Goal: Book appointment/travel/reservation

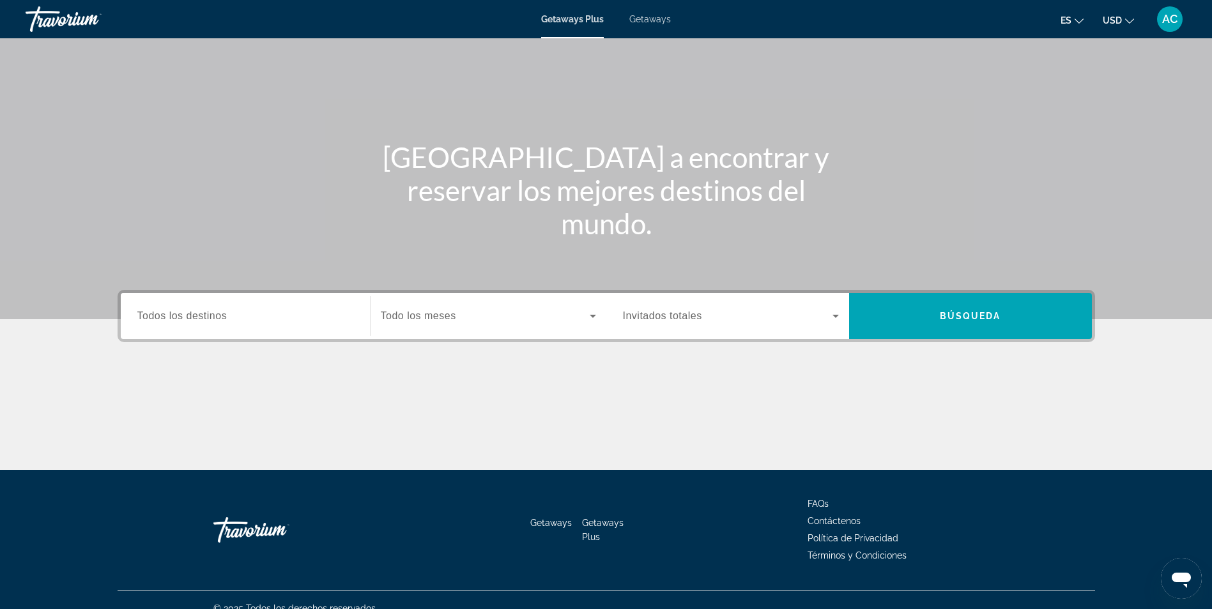
click at [271, 335] on div "Destination Todos los destinos" at bounding box center [245, 316] width 236 height 46
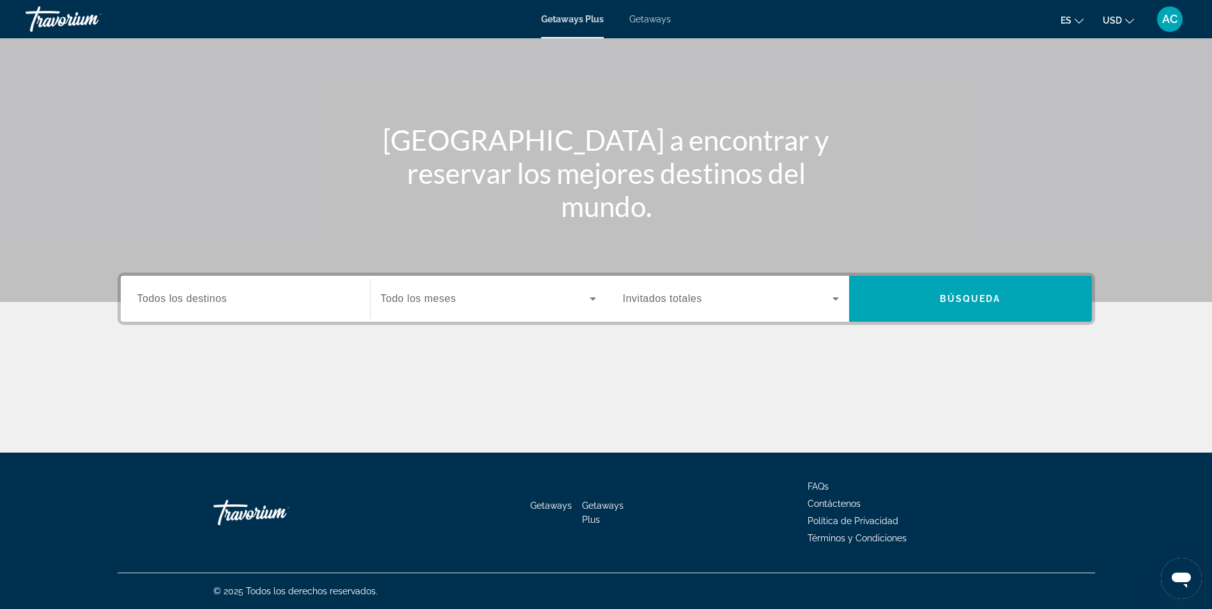
click at [271, 309] on div "Search widget" at bounding box center [245, 299] width 216 height 36
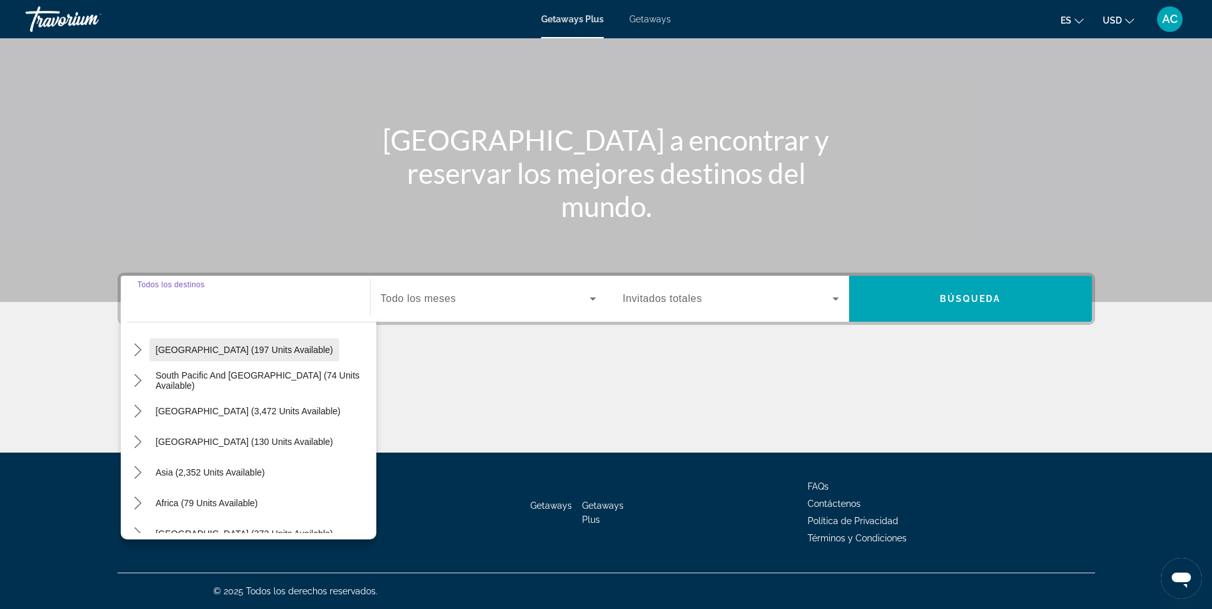
scroll to position [192, 0]
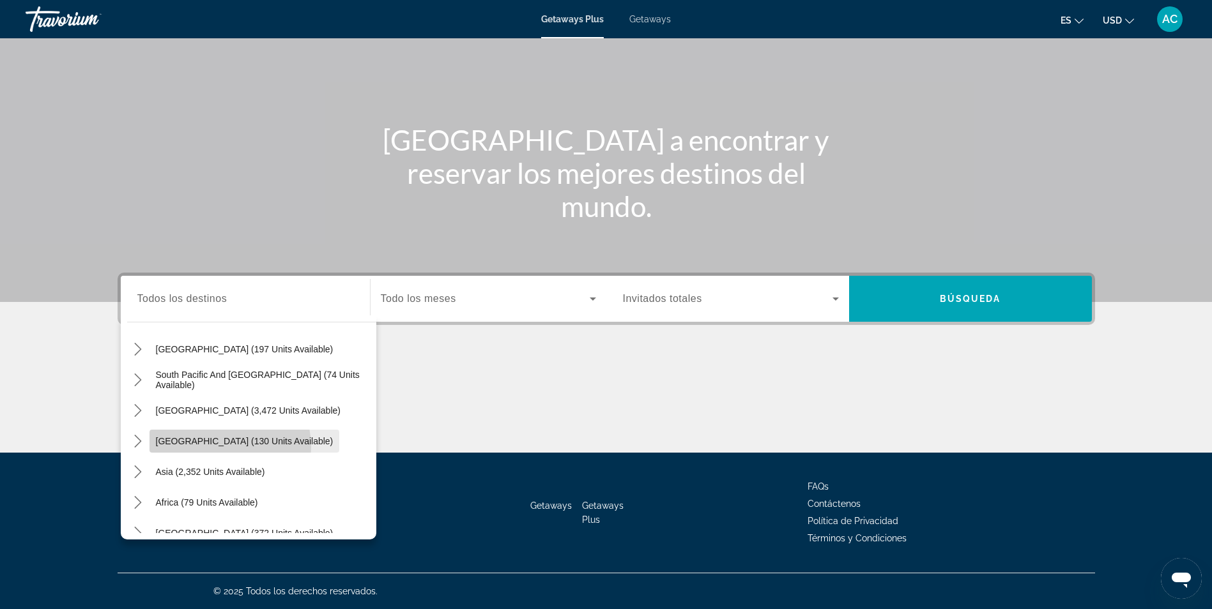
click at [216, 447] on span "Select destination: Central America (130 units available)" at bounding box center [244, 441] width 190 height 31
type input "**********"
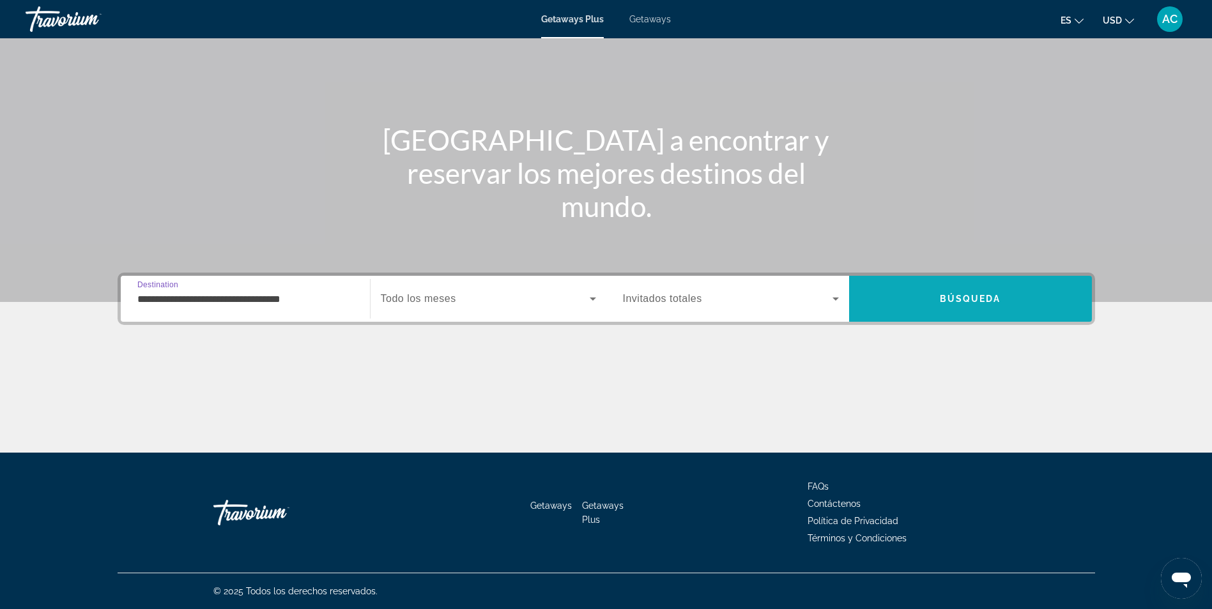
click at [951, 312] on span "Search" at bounding box center [970, 299] width 243 height 31
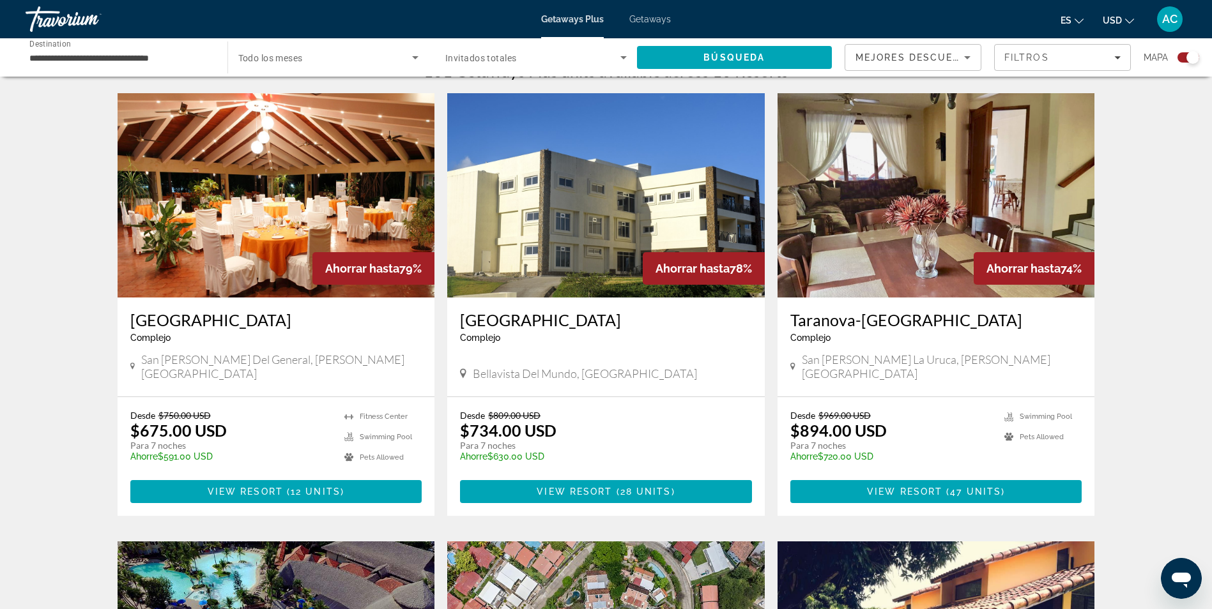
scroll to position [447, 0]
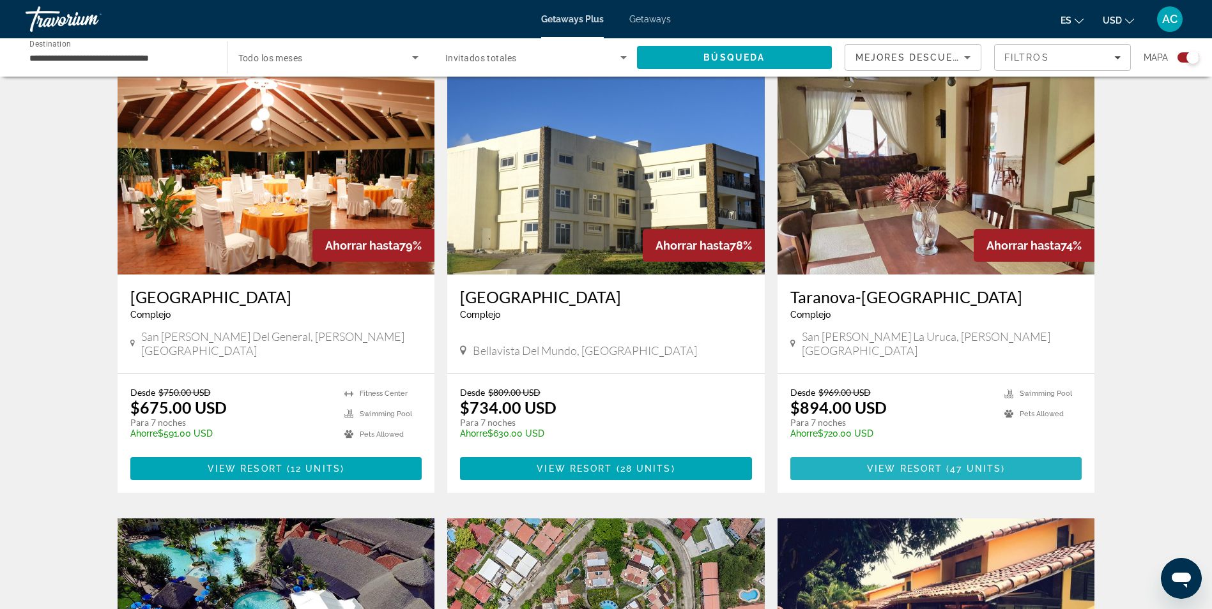
click at [915, 464] on span "View Resort" at bounding box center [904, 469] width 75 height 10
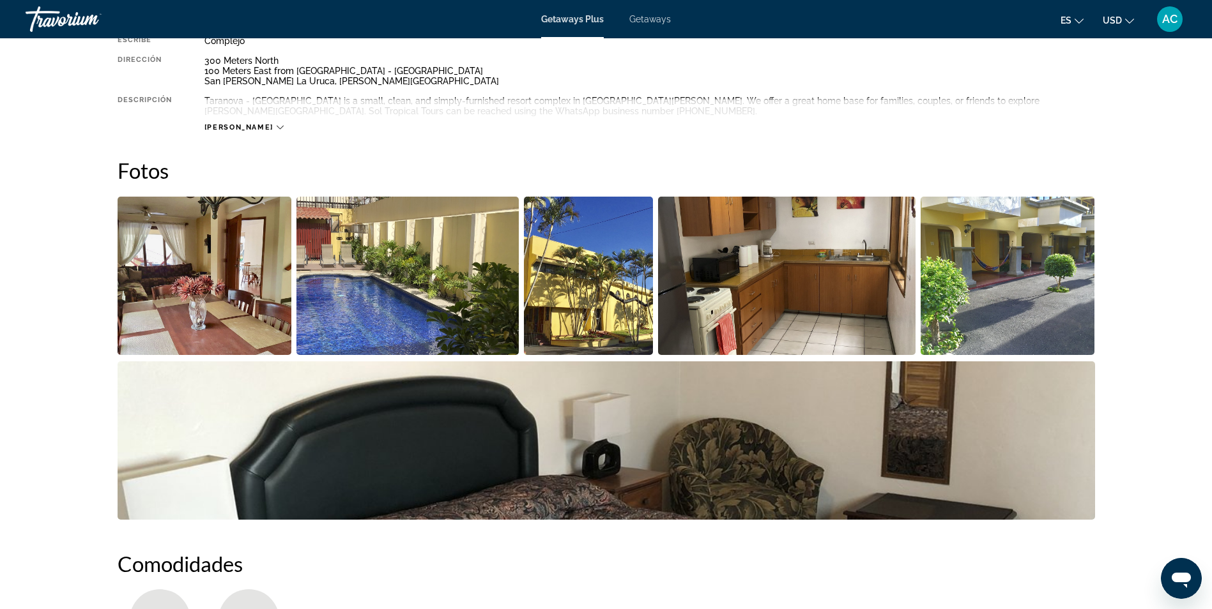
scroll to position [487, 0]
click at [427, 289] on img "Open full-screen image slider" at bounding box center [407, 276] width 222 height 158
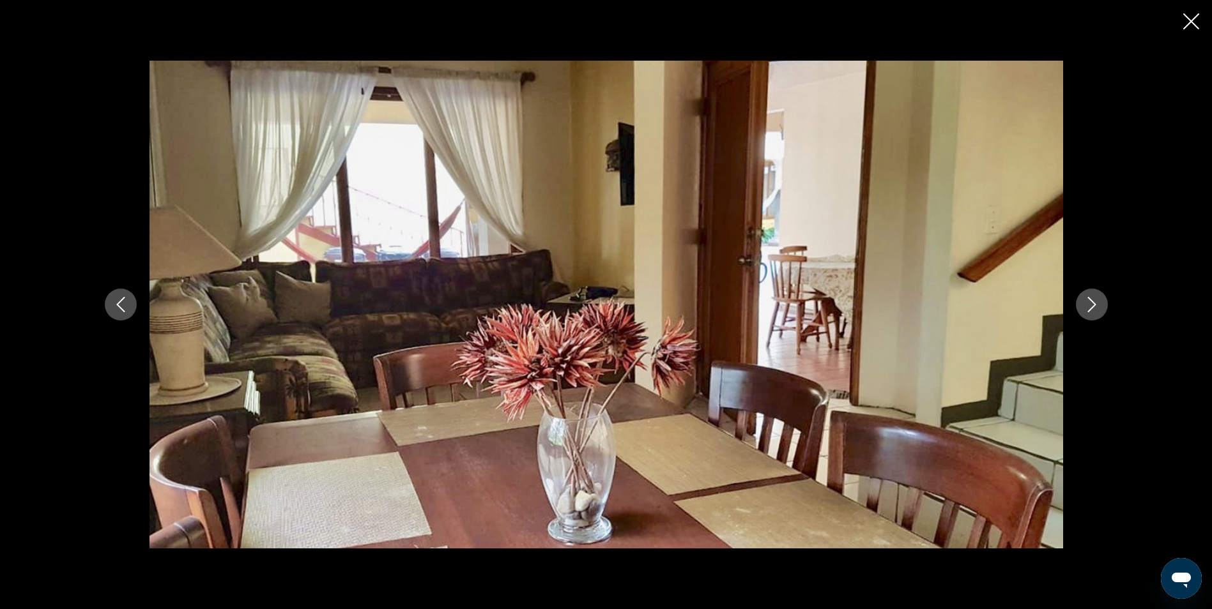
click at [1101, 307] on button "Next image" at bounding box center [1092, 305] width 32 height 32
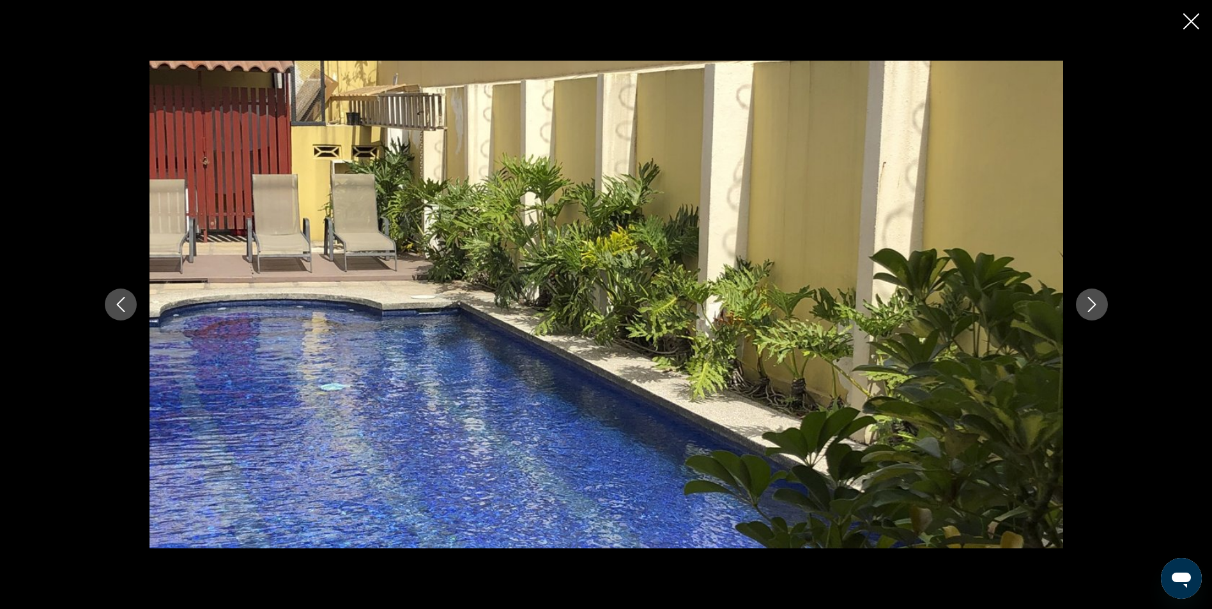
click at [1101, 307] on button "Next image" at bounding box center [1092, 305] width 32 height 32
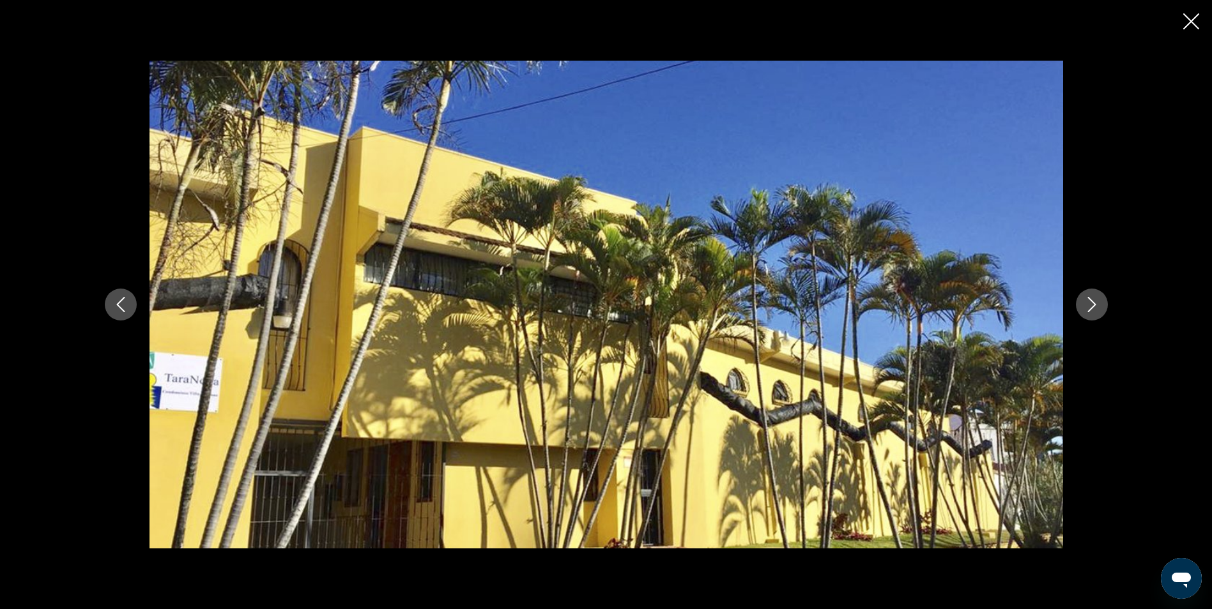
click at [1101, 307] on button "Next image" at bounding box center [1092, 305] width 32 height 32
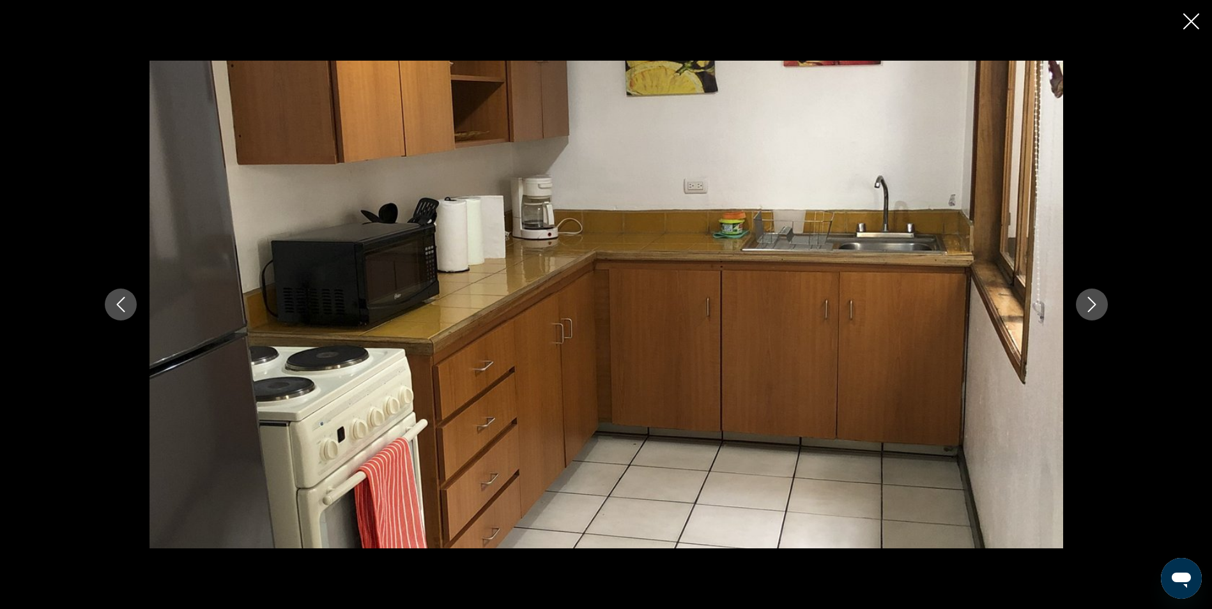
click at [1101, 307] on button "Next image" at bounding box center [1092, 305] width 32 height 32
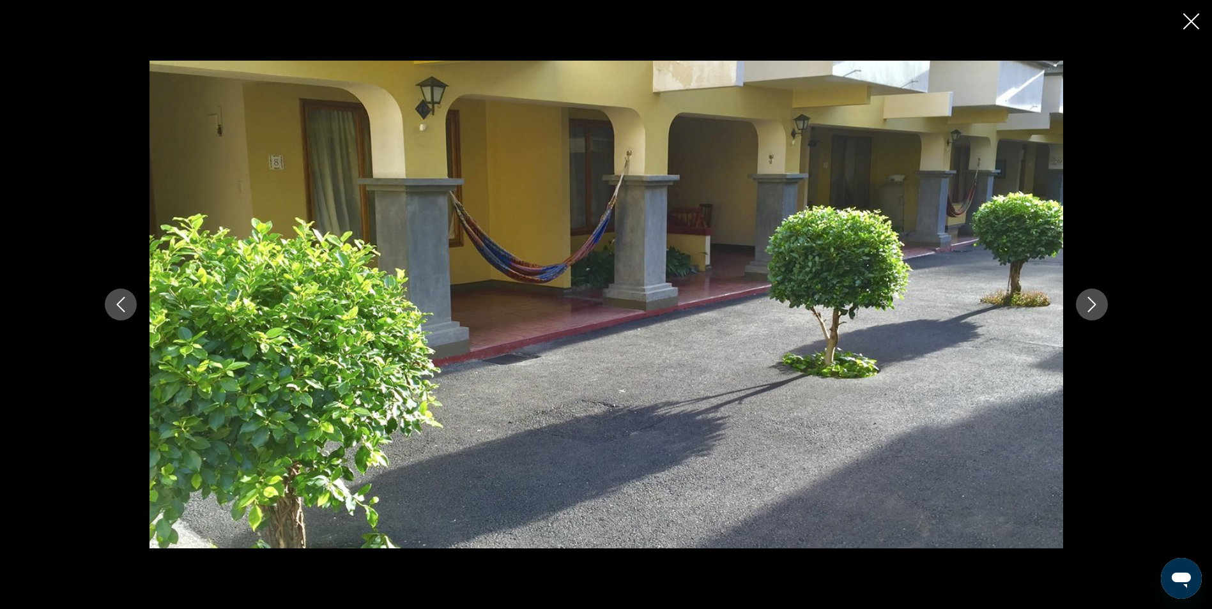
click at [1101, 307] on button "Next image" at bounding box center [1092, 305] width 32 height 32
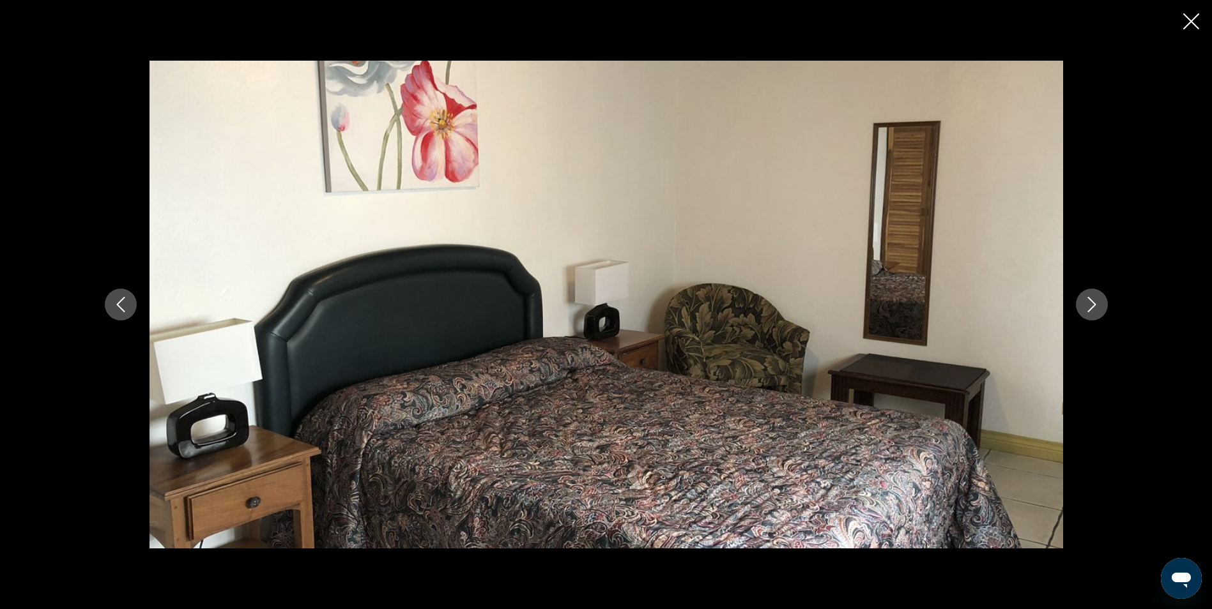
click at [1101, 307] on button "Next image" at bounding box center [1092, 305] width 32 height 32
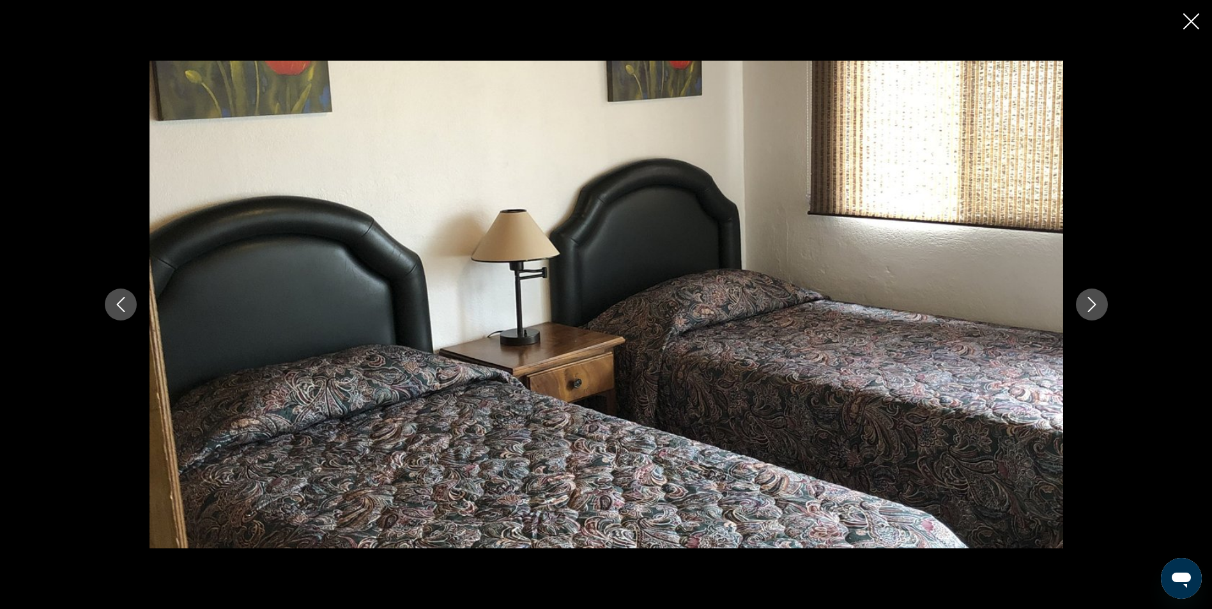
click at [1101, 307] on button "Next image" at bounding box center [1092, 305] width 32 height 32
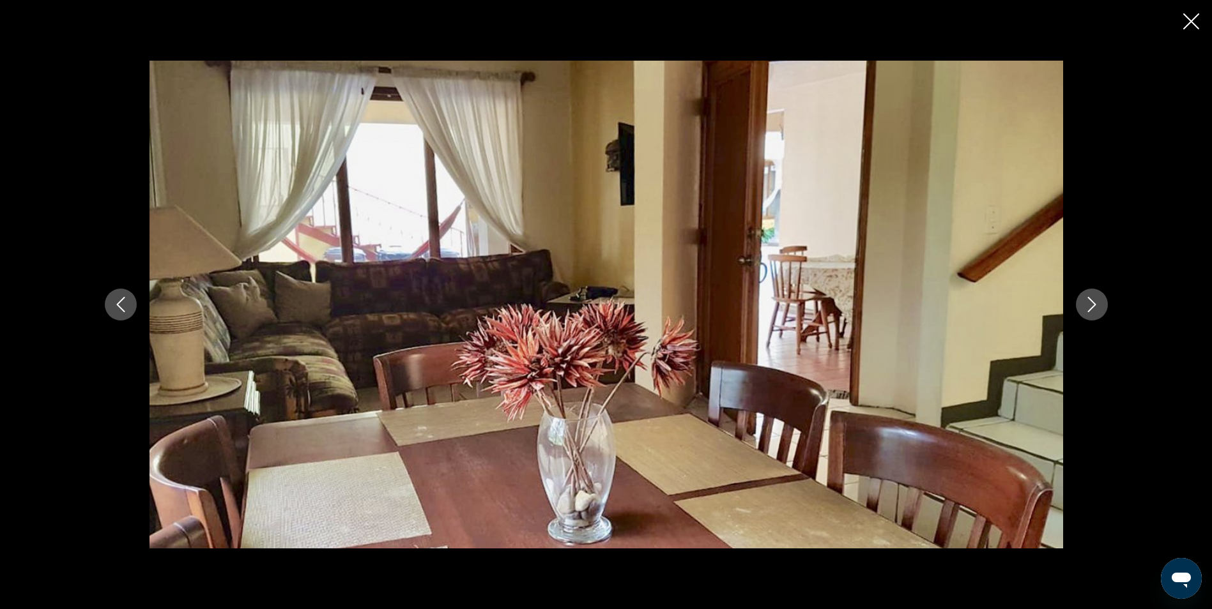
click at [1101, 307] on button "Next image" at bounding box center [1092, 305] width 32 height 32
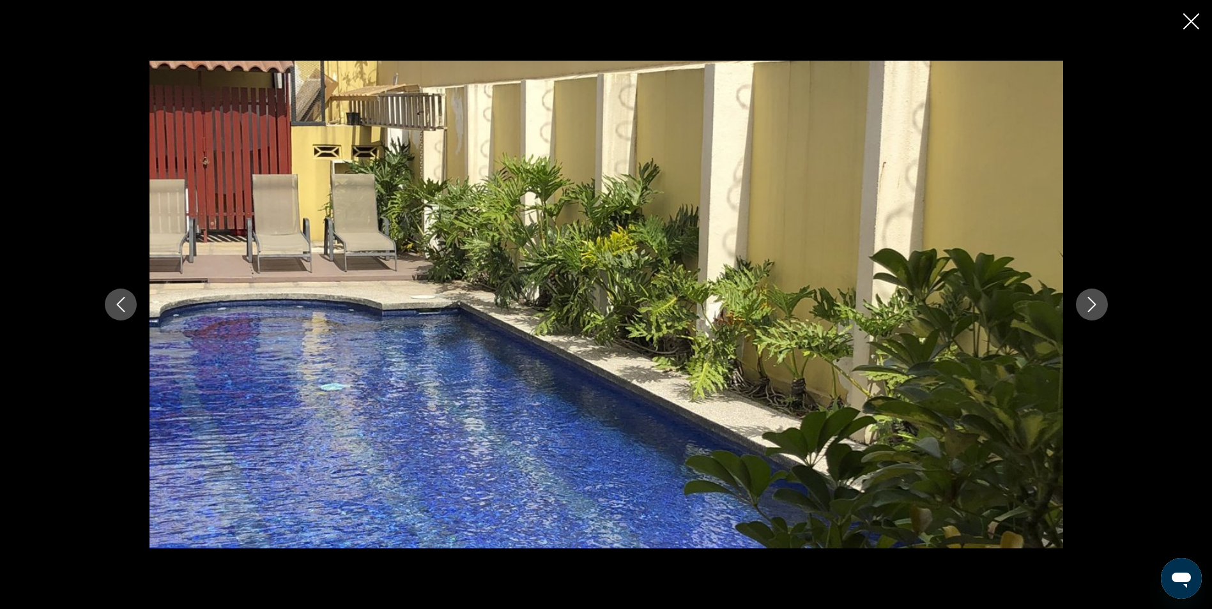
click at [1184, 24] on icon "Close slideshow" at bounding box center [1191, 21] width 16 height 16
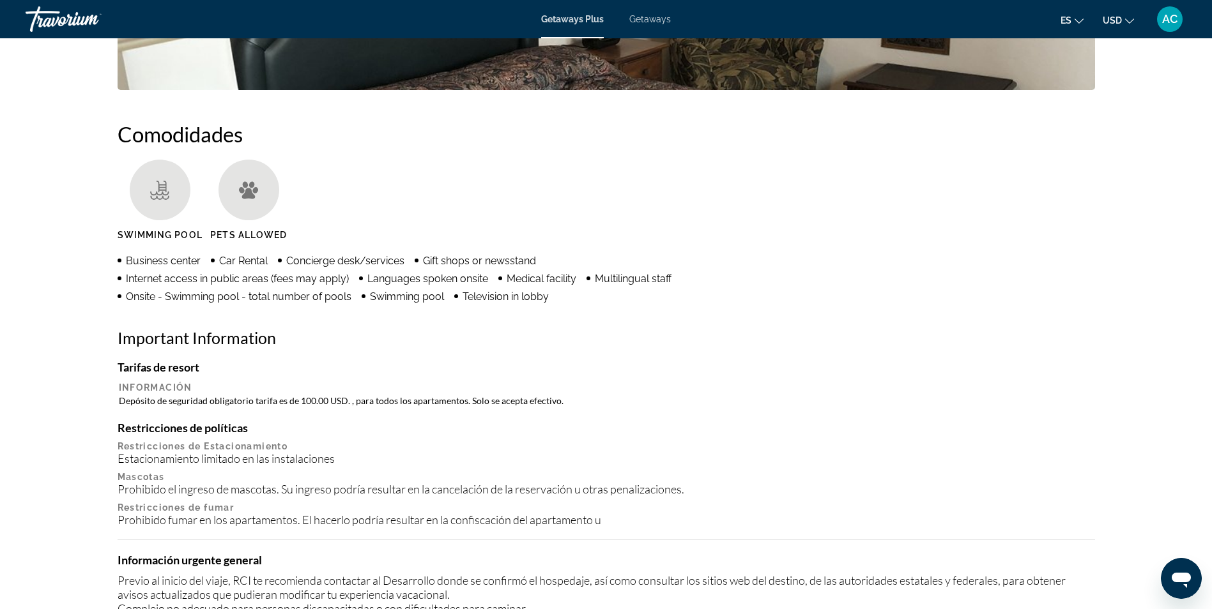
scroll to position [743, 0]
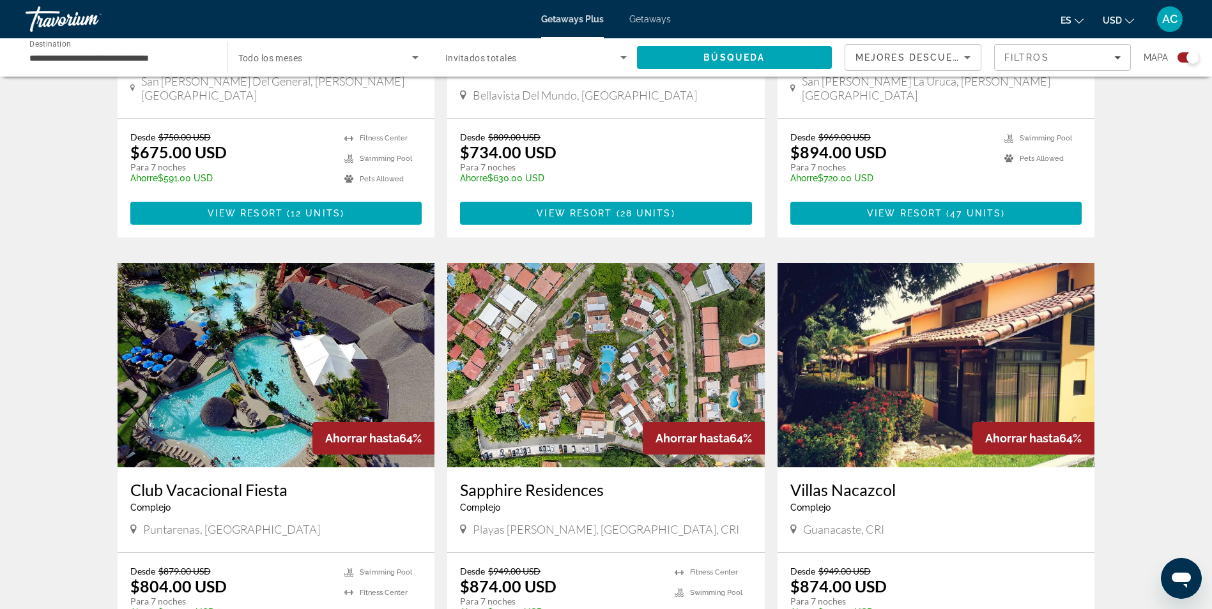
scroll to position [766, 0]
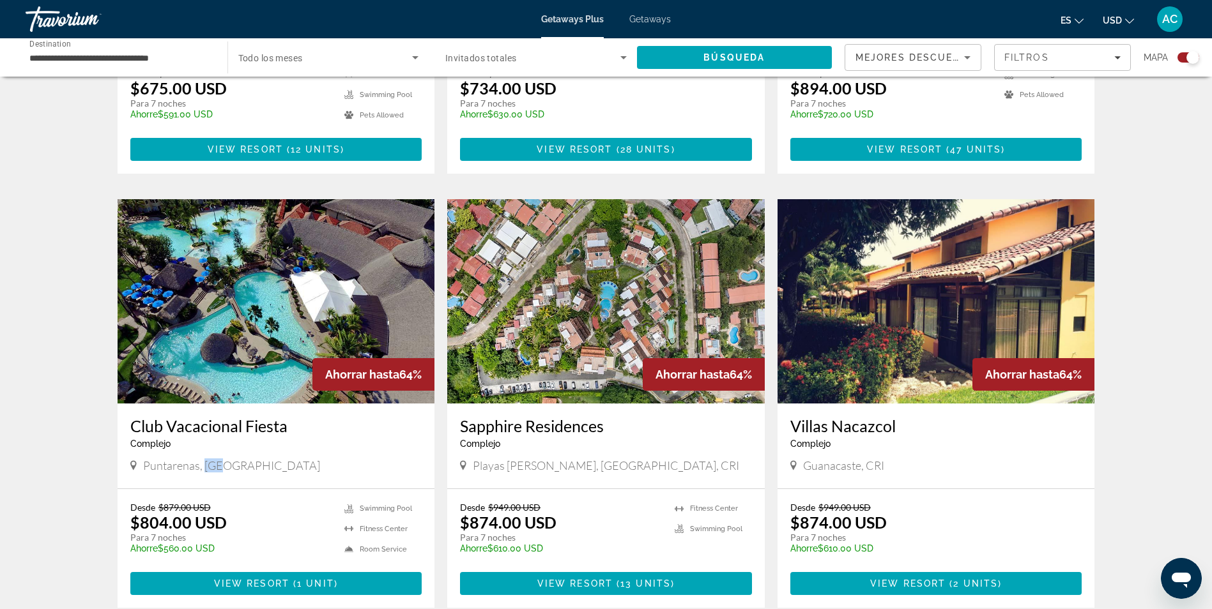
drag, startPoint x: 229, startPoint y: 452, endPoint x: 204, endPoint y: 454, distance: 24.4
click at [204, 459] on div "Puntarenas, CRI" at bounding box center [276, 466] width 292 height 14
drag, startPoint x: 204, startPoint y: 454, endPoint x: 272, endPoint y: 464, distance: 68.5
click at [272, 464] on div "Club Vacacional Fiesta Complejo - Este es un resort solo para adultos Puntarena…" at bounding box center [276, 446] width 317 height 85
click at [289, 352] on img "Main content" at bounding box center [276, 301] width 317 height 204
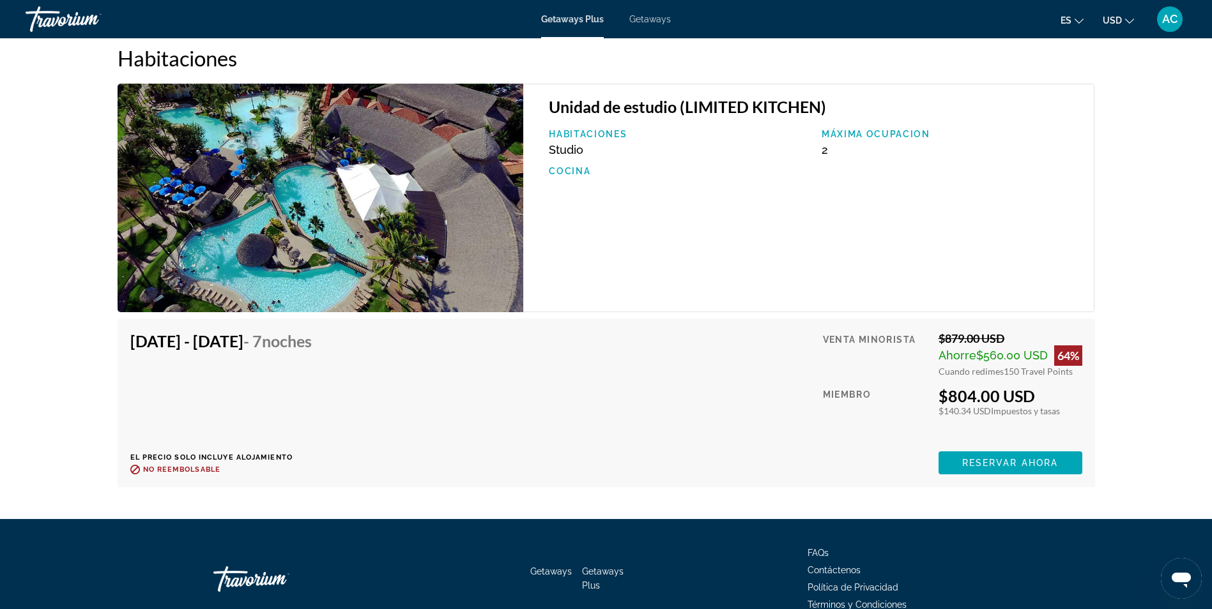
scroll to position [1983, 0]
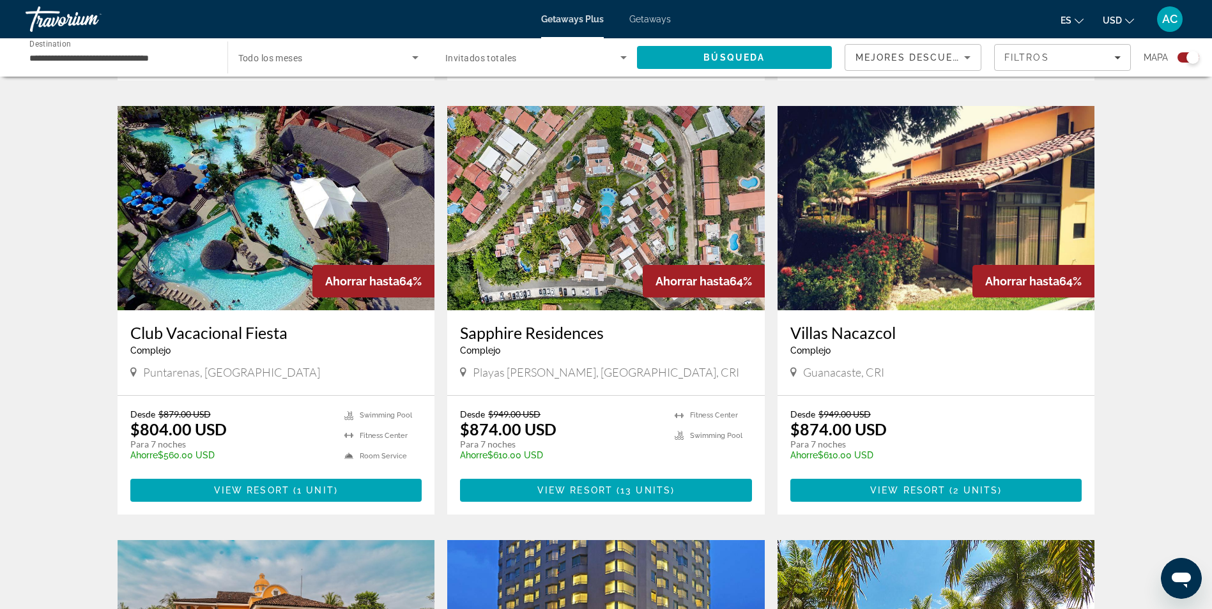
scroll to position [830, 0]
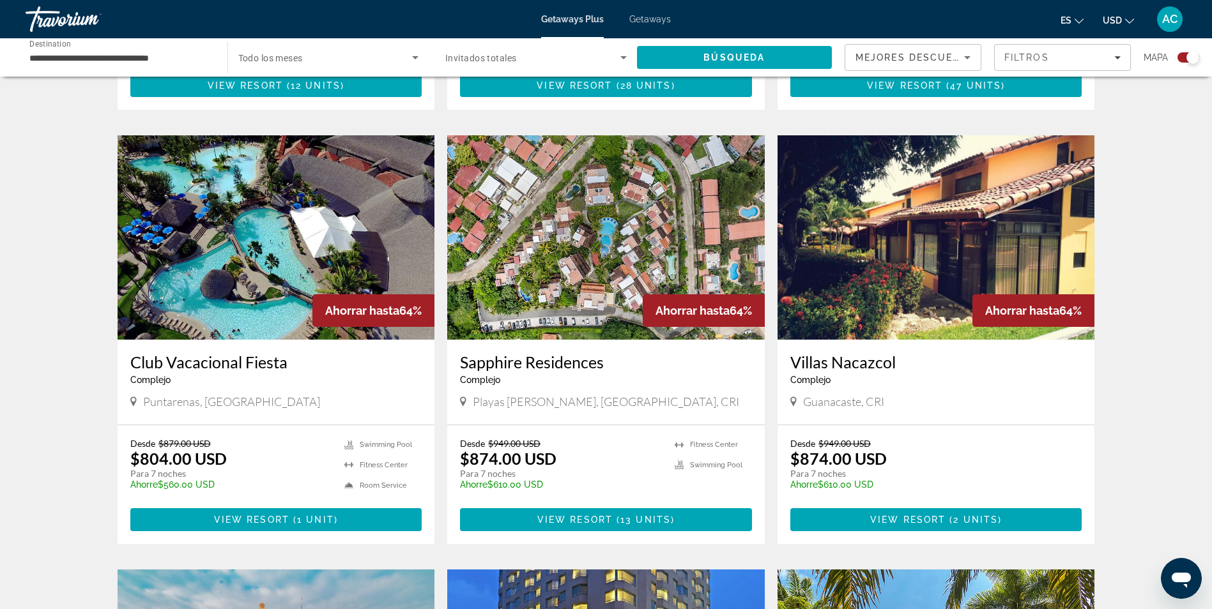
click at [619, 274] on img "Main content" at bounding box center [605, 237] width 317 height 204
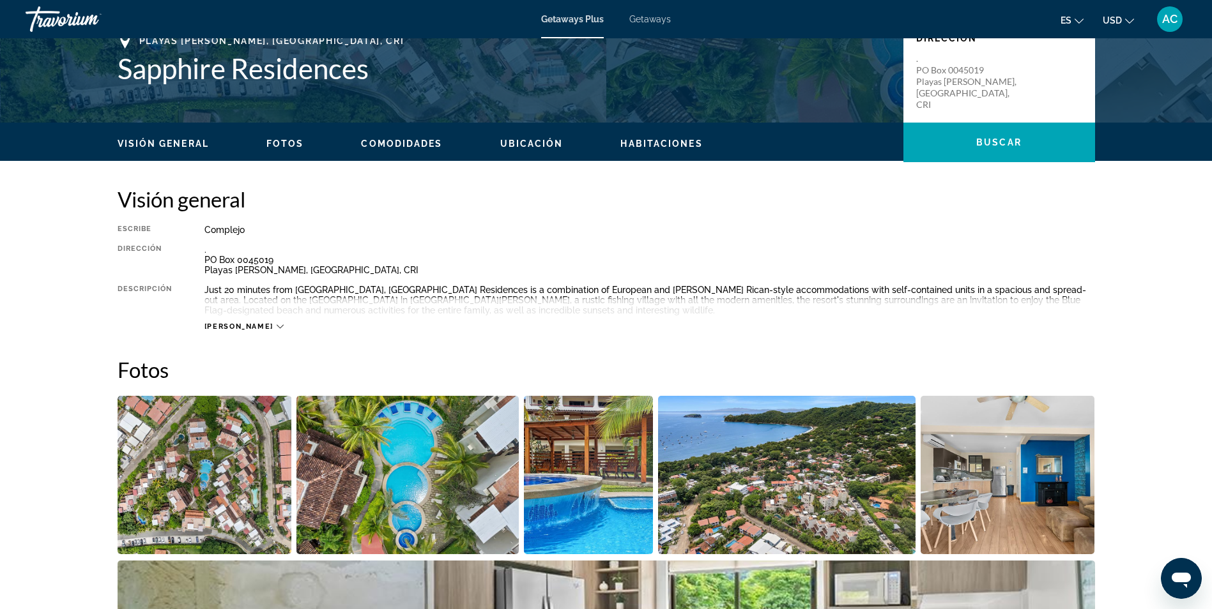
scroll to position [319, 0]
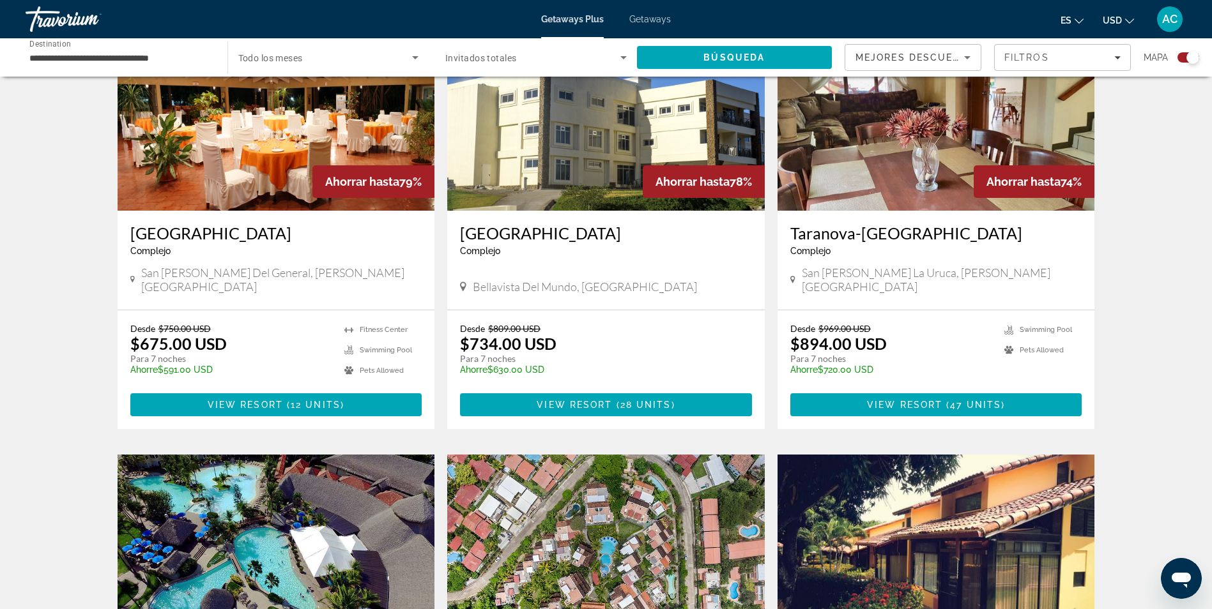
scroll to position [894, 0]
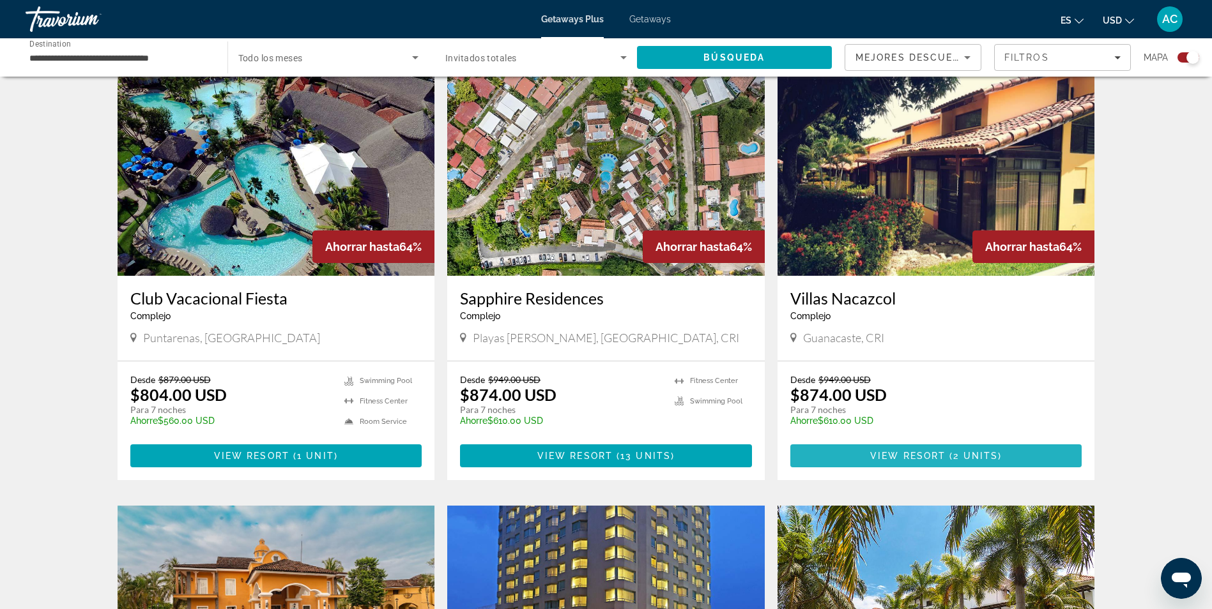
click at [934, 451] on span "View Resort" at bounding box center [907, 456] width 75 height 10
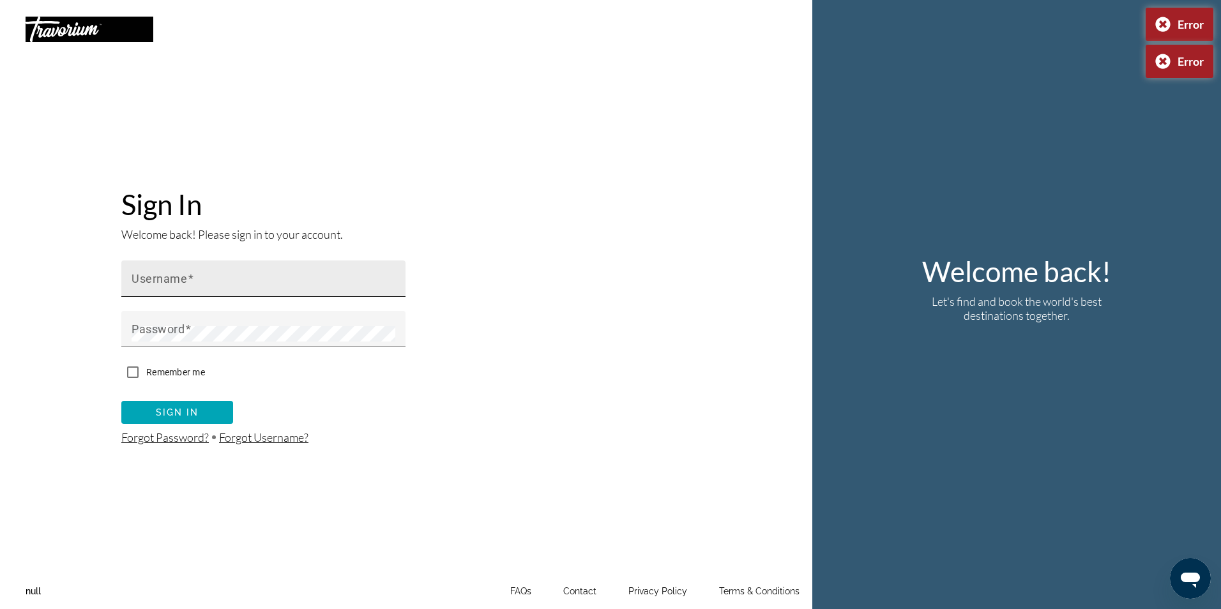
click at [275, 289] on div "Sign In Welcome back! Please sign in to your account. Username Password Remembe…" at bounding box center [610, 304] width 1221 height 609
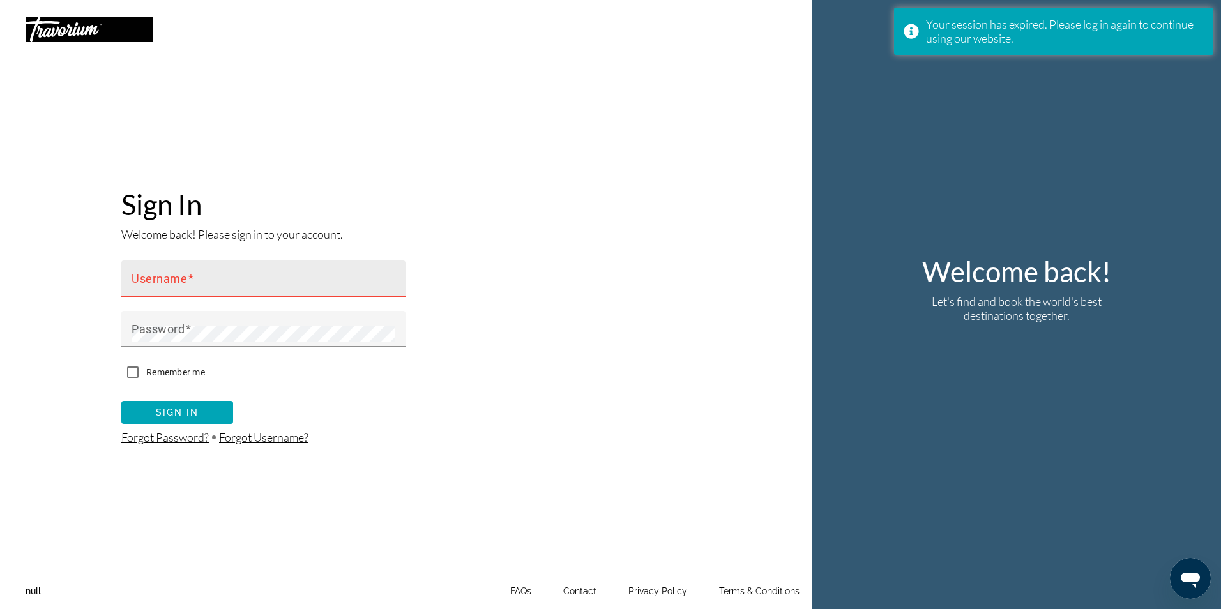
click at [257, 287] on input "Username" at bounding box center [267, 284] width 271 height 15
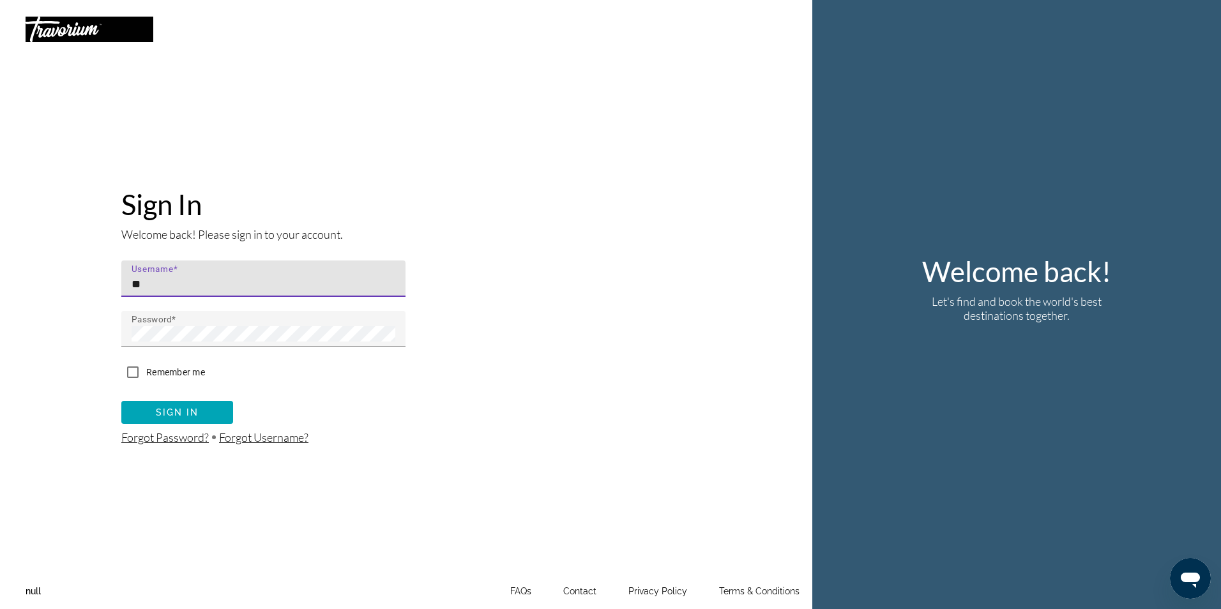
type input "******"
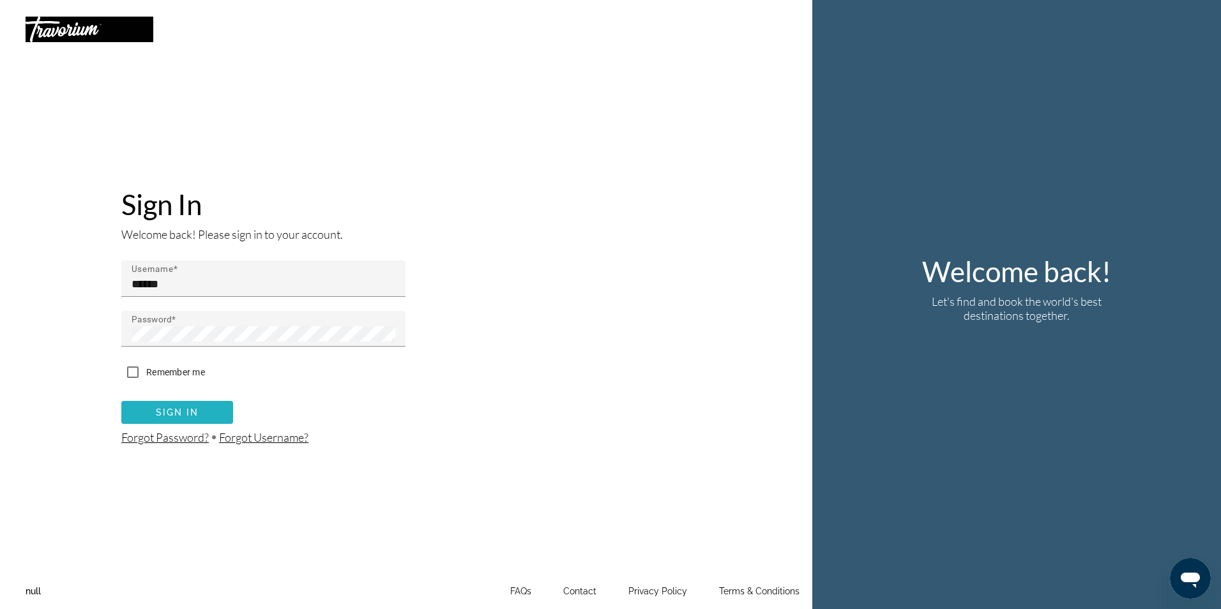
click at [190, 422] on span "submit" at bounding box center [177, 412] width 112 height 31
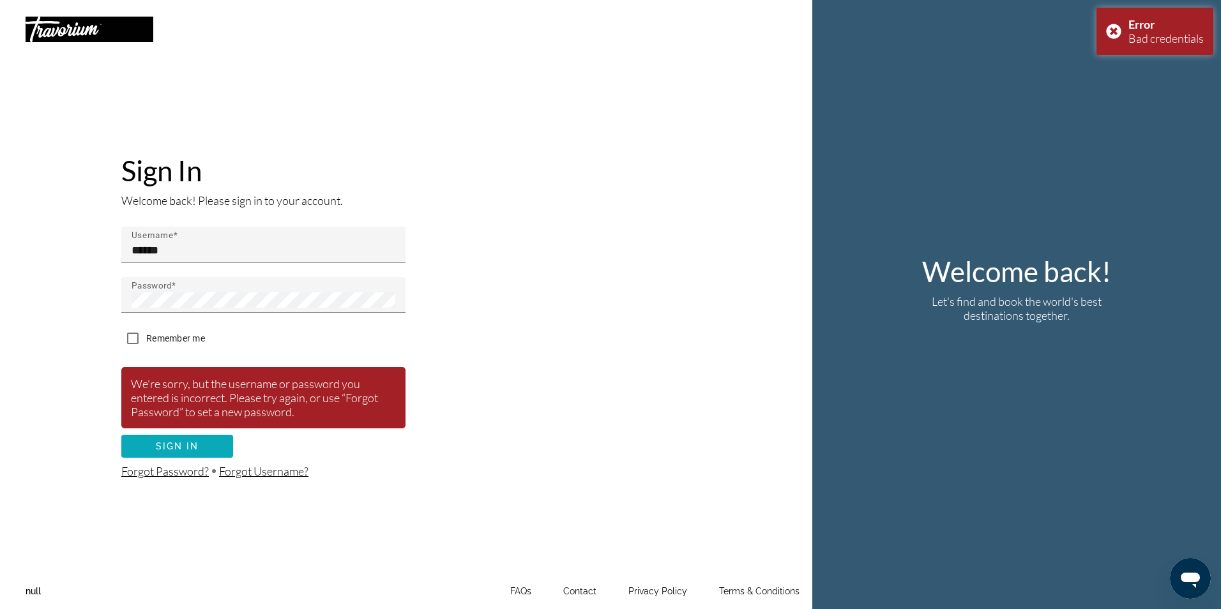
click at [147, 446] on span "submit" at bounding box center [177, 446] width 112 height 31
